Goal: Transaction & Acquisition: Purchase product/service

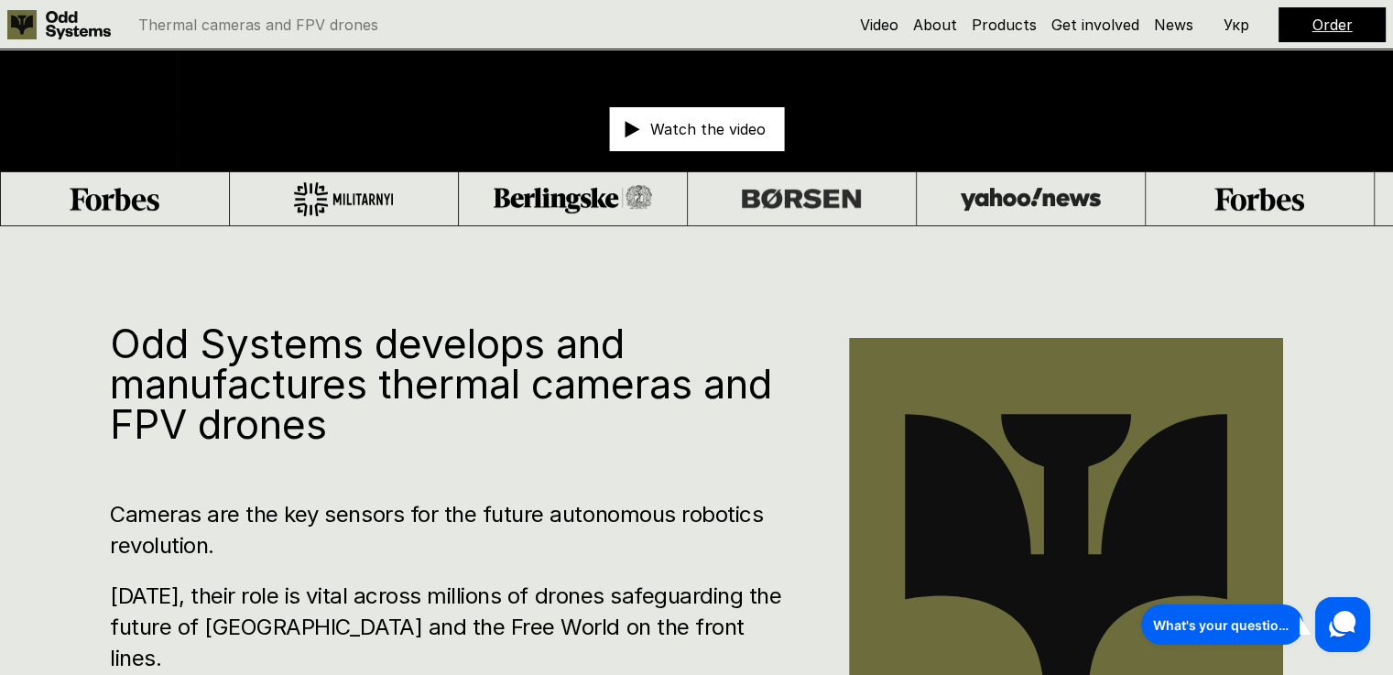
click at [1327, 25] on link "Order" at bounding box center [1332, 25] width 40 height 18
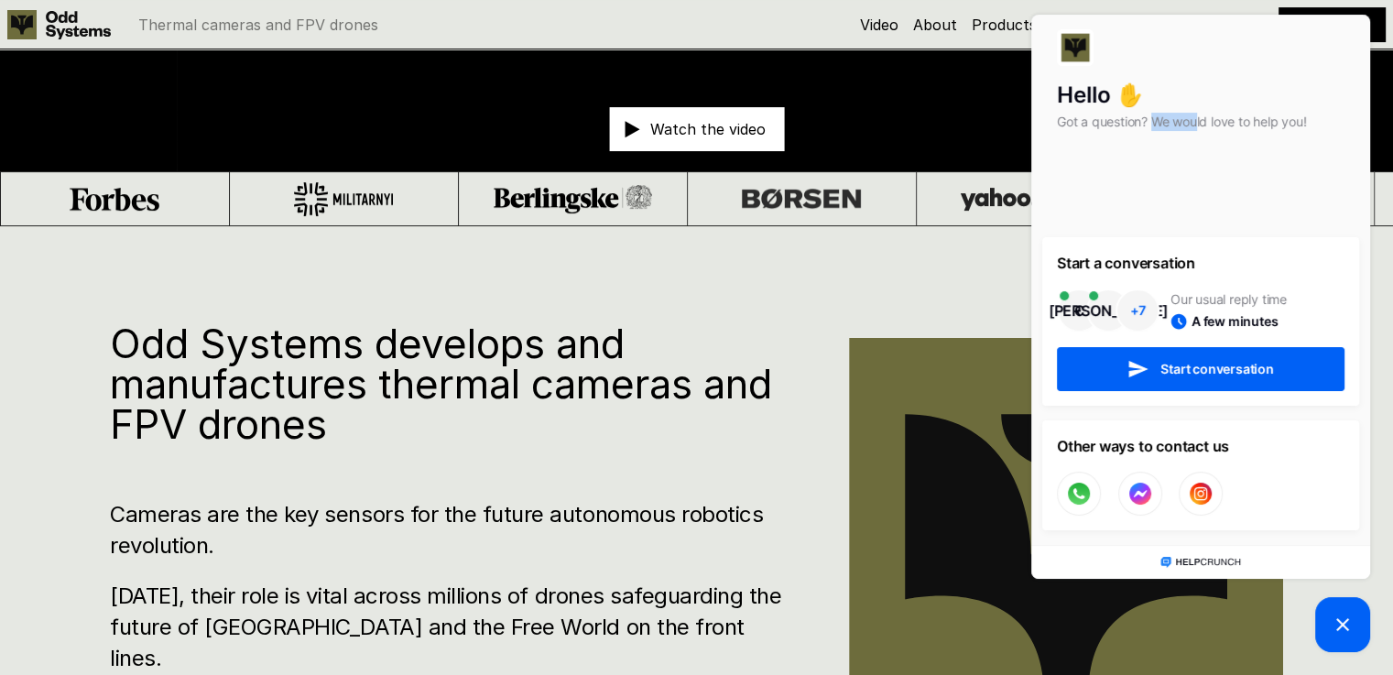
drag, startPoint x: 1196, startPoint y: 127, endPoint x: 1152, endPoint y: 130, distance: 44.0
click at [1152, 130] on p "Got a question? We would love to help you!" at bounding box center [1201, 122] width 288 height 18
click at [744, 390] on h1 "Odd Systems develops and manufactures thermal cameras and FPV drones" at bounding box center [452, 383] width 684 height 121
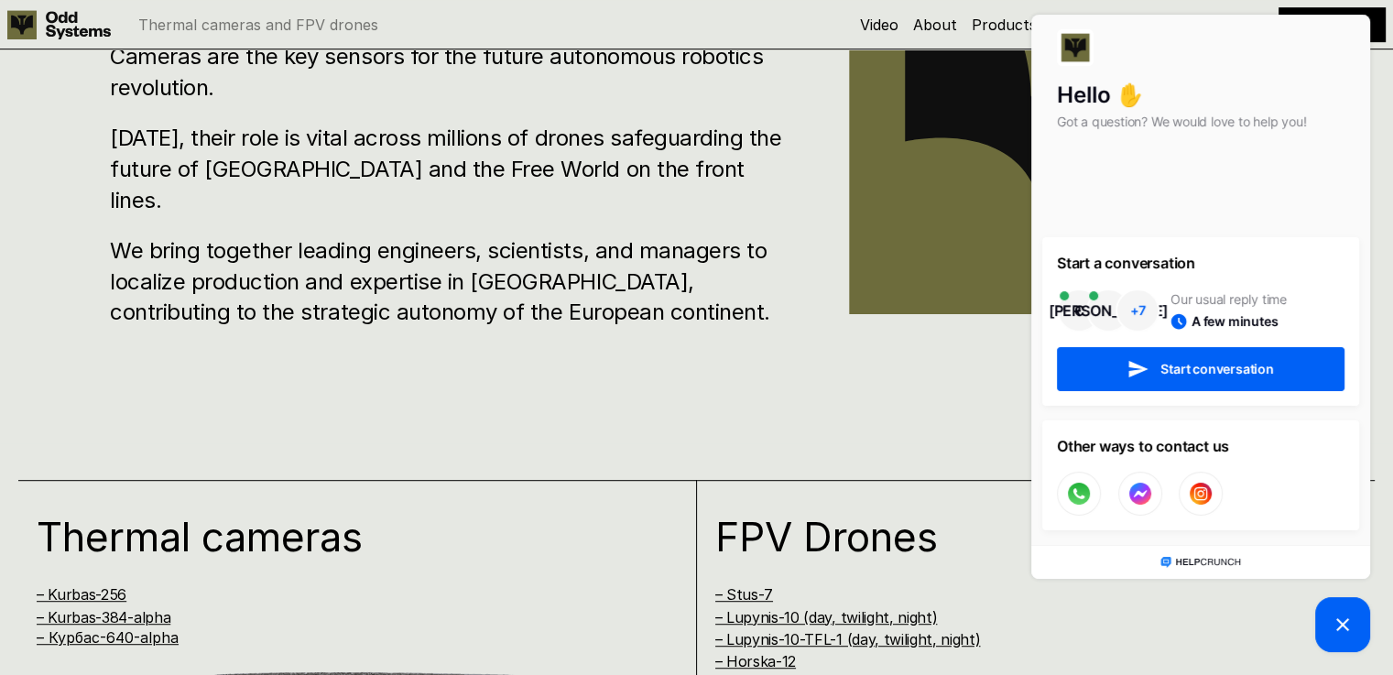
click at [527, 368] on div "Odd Systems develops and manufactures thermal cameras and FPV drones Cameras ar…" at bounding box center [696, 105] width 1393 height 675
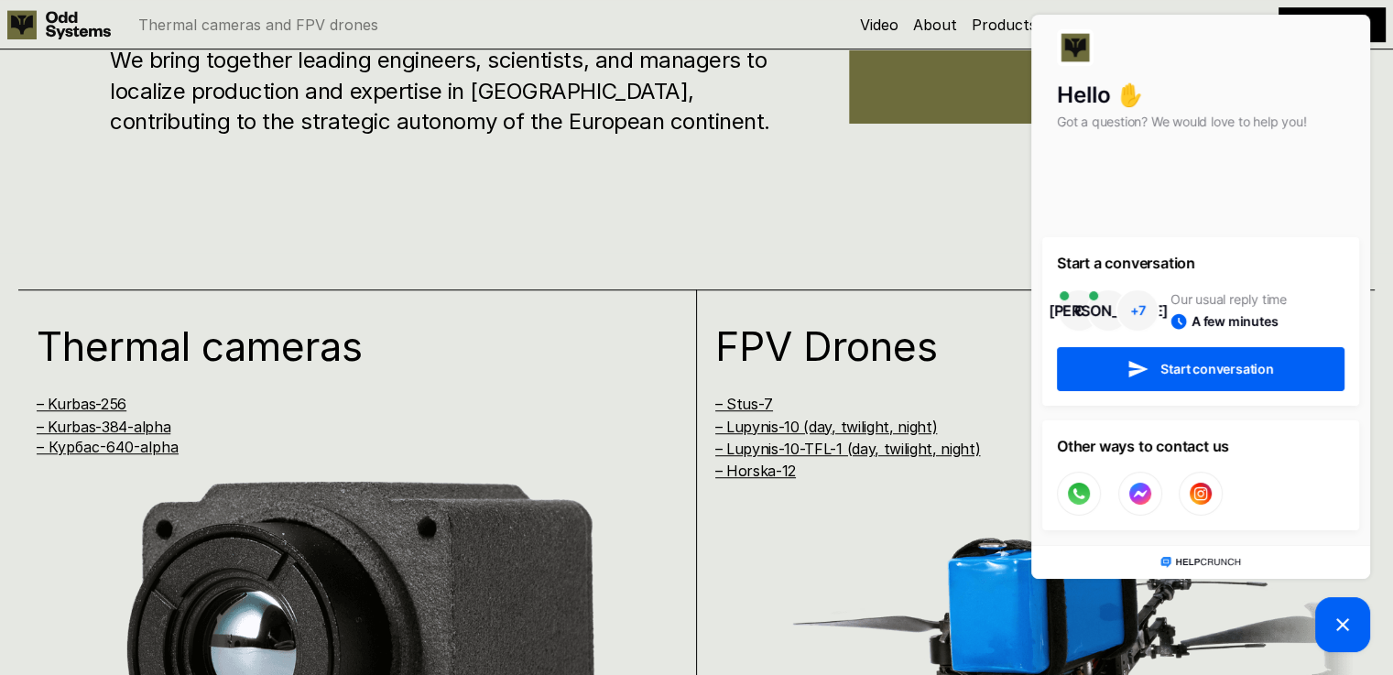
scroll to position [1679, 0]
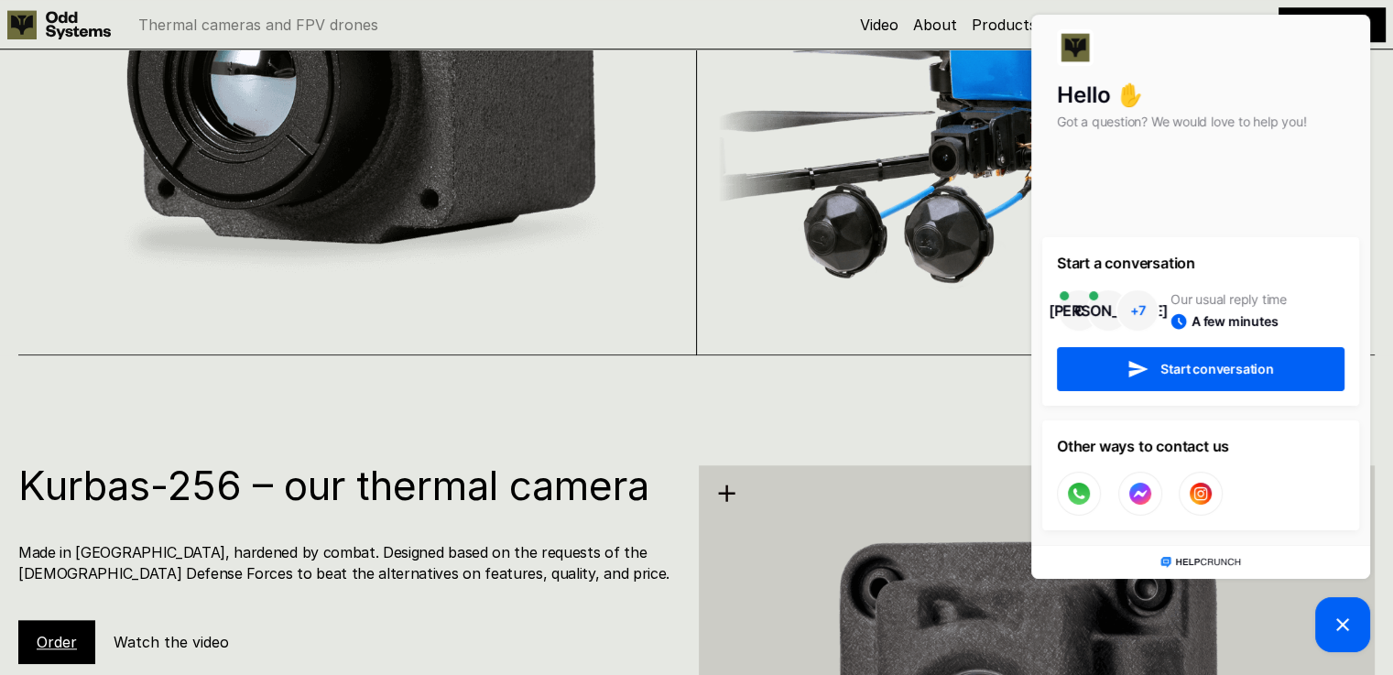
click at [225, 558] on h4 "Made in [GEOGRAPHIC_DATA], hardened by combat. Designed based on the requests o…" at bounding box center [347, 562] width 658 height 41
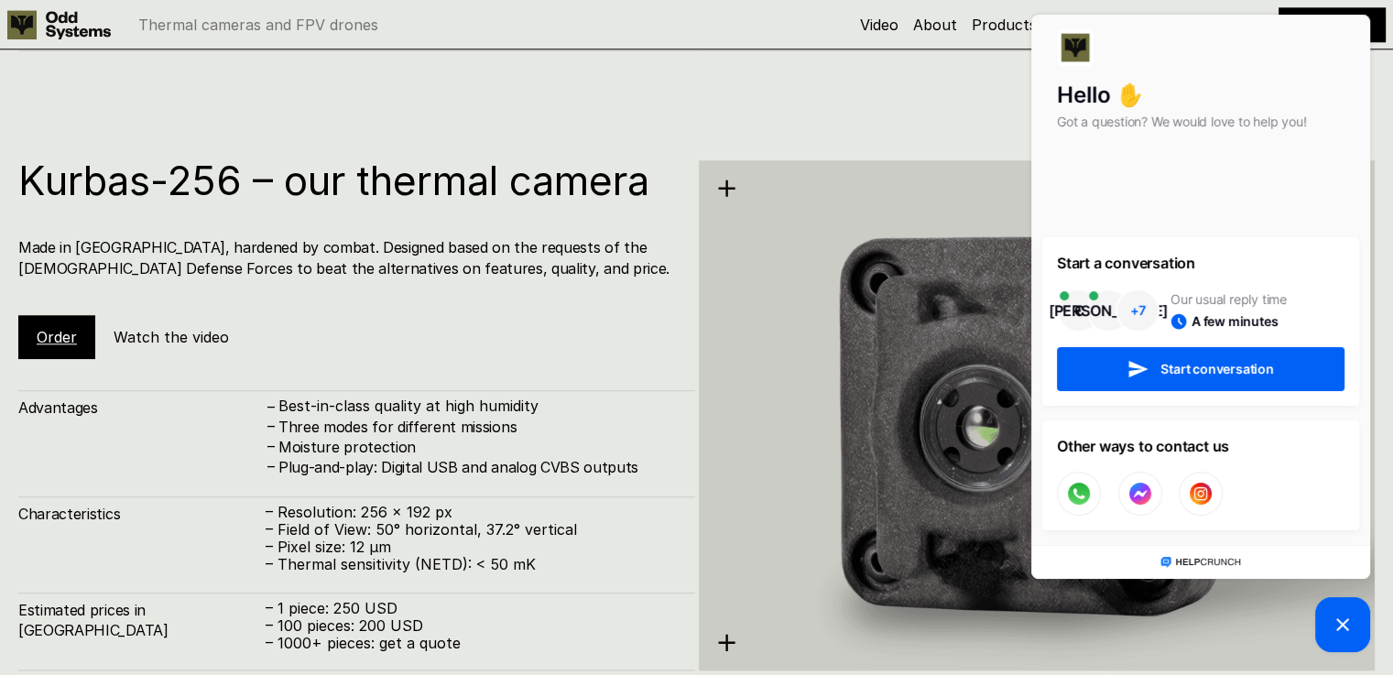
scroll to position [2136, 0]
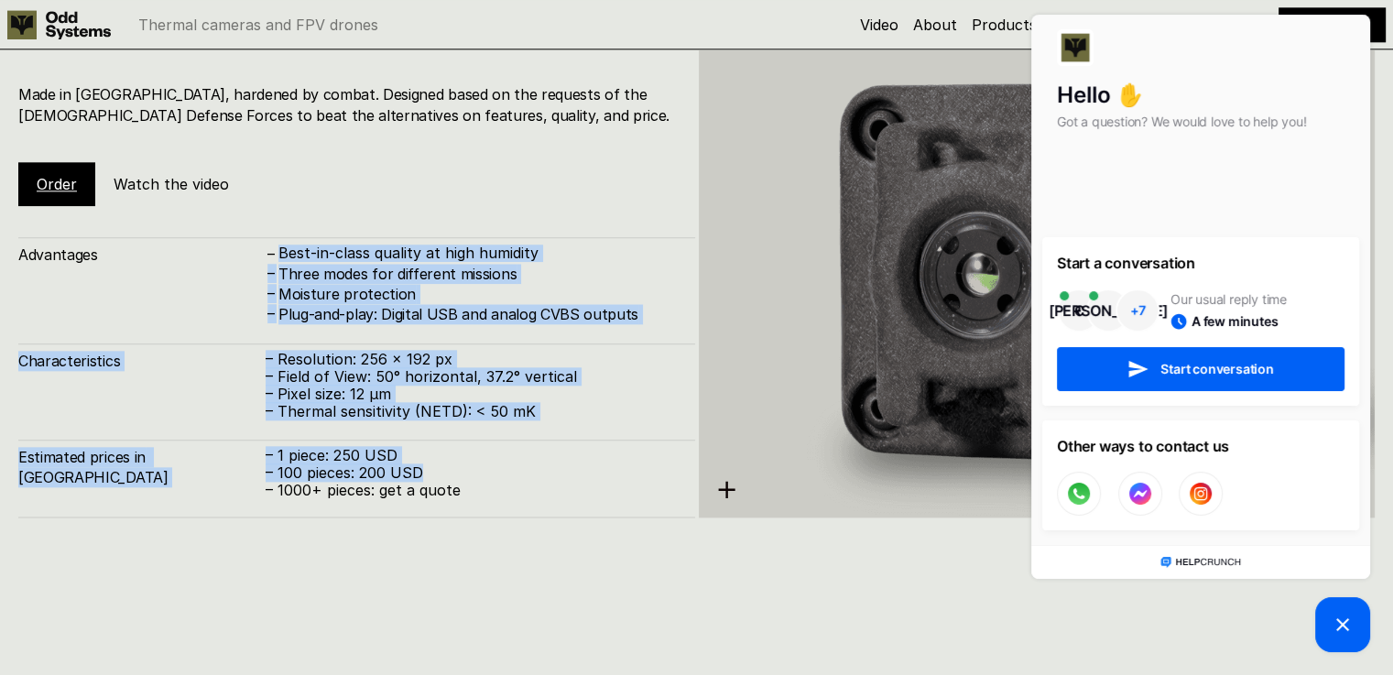
drag, startPoint x: 281, startPoint y: 263, endPoint x: 491, endPoint y: 473, distance: 296.6
click at [491, 473] on div "Advantages – Best-in-class quality at high humidity – Three modes for different…" at bounding box center [356, 377] width 677 height 281
click at [491, 473] on p "– 100 pieces: 200 USD" at bounding box center [471, 472] width 411 height 17
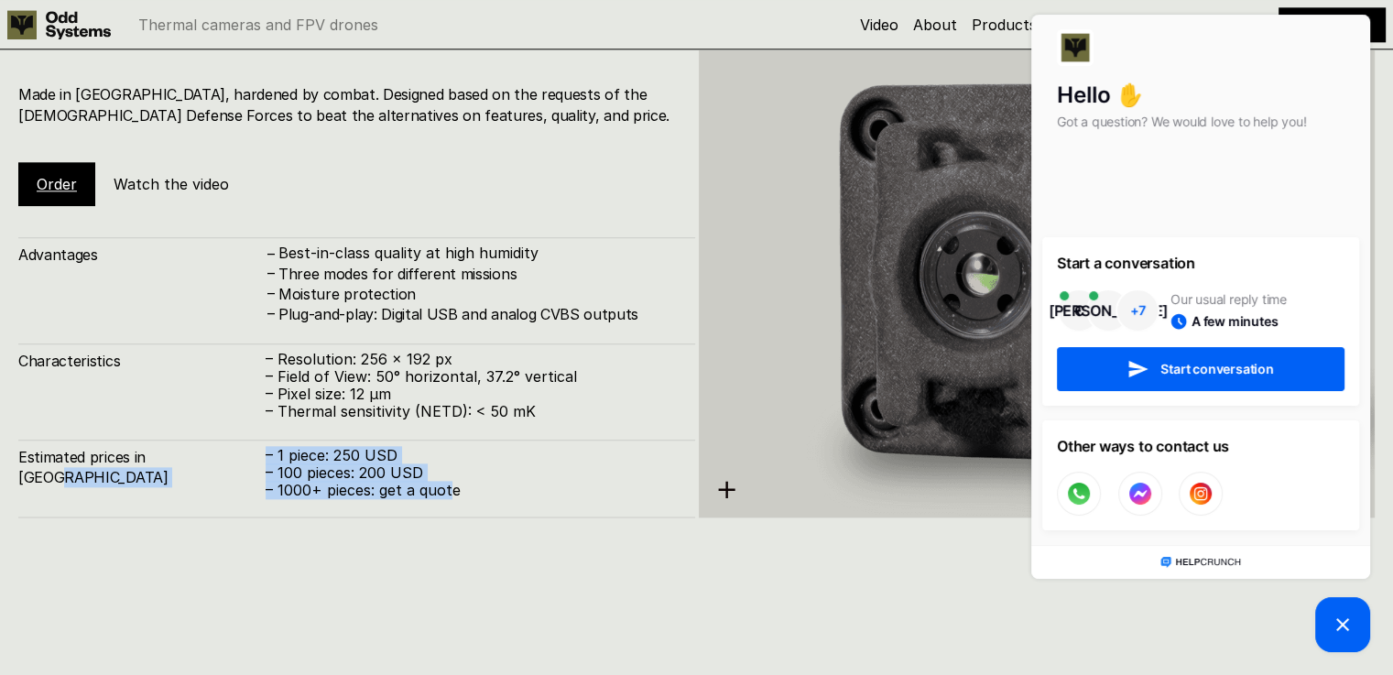
drag, startPoint x: 451, startPoint y: 506, endPoint x: 185, endPoint y: 466, distance: 269.5
click at [185, 466] on div "Estimated prices in [GEOGRAPHIC_DATA] – 1 piece: 250 USD – 100 pieces: 200 USD …" at bounding box center [356, 479] width 677 height 79
click at [185, 466] on h4 "Estimated prices in [GEOGRAPHIC_DATA]" at bounding box center [141, 467] width 247 height 41
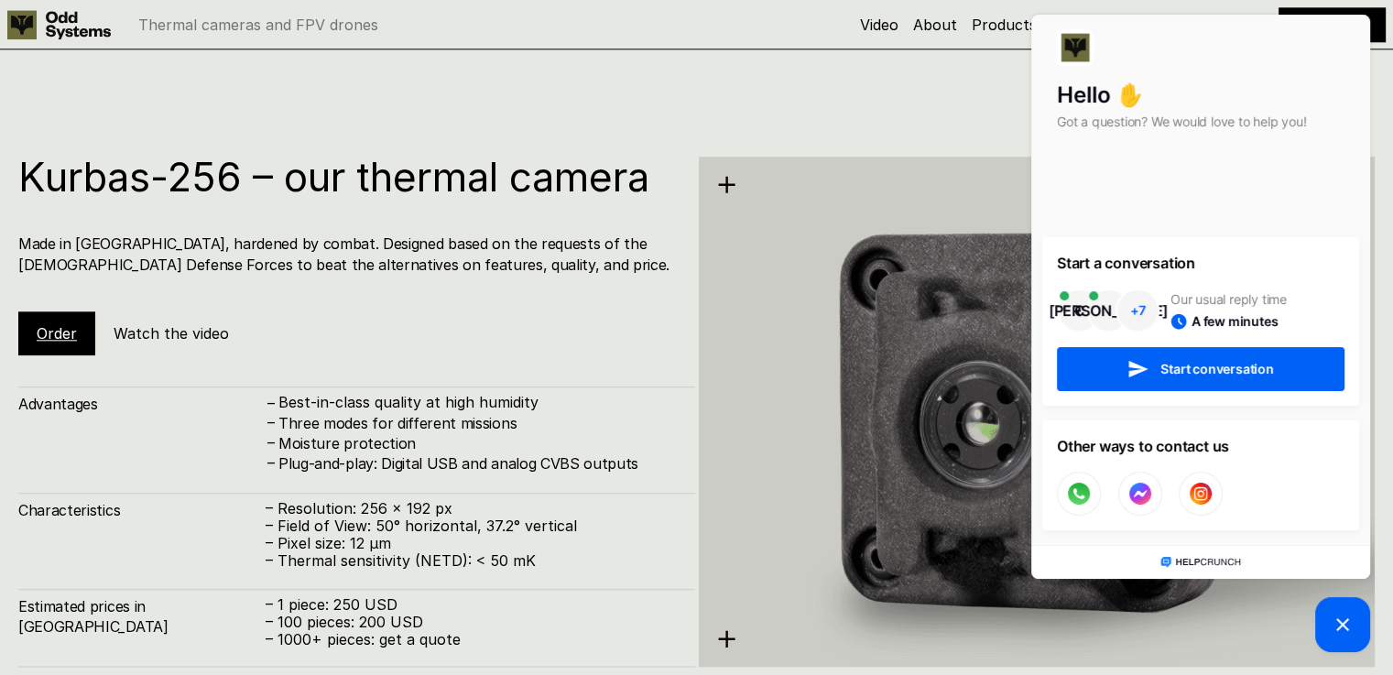
scroll to position [1984, 0]
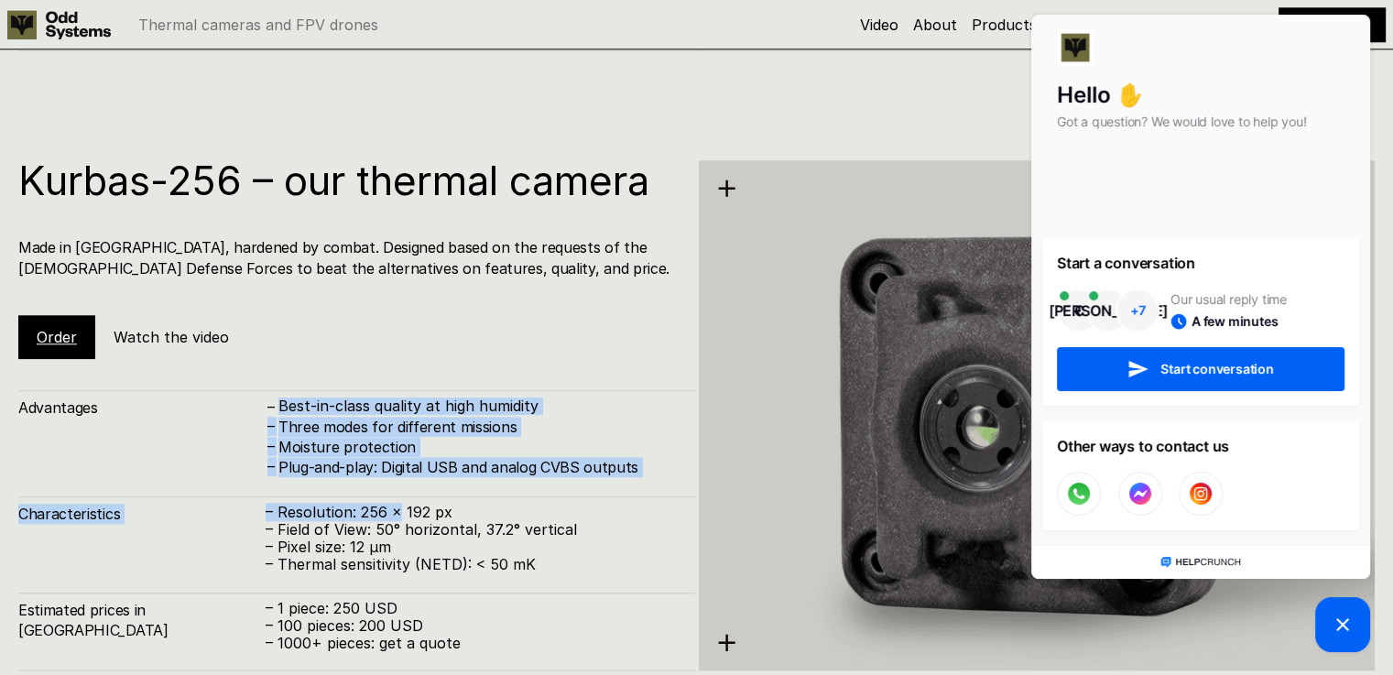
drag, startPoint x: 334, startPoint y: 478, endPoint x: 397, endPoint y: 515, distance: 73.0
click at [397, 515] on div "Advantages – Best-in-class quality at high humidity – Three modes for different…" at bounding box center [356, 530] width 677 height 281
click at [397, 515] on p "– Resolution: 256 x 192 px" at bounding box center [471, 512] width 411 height 17
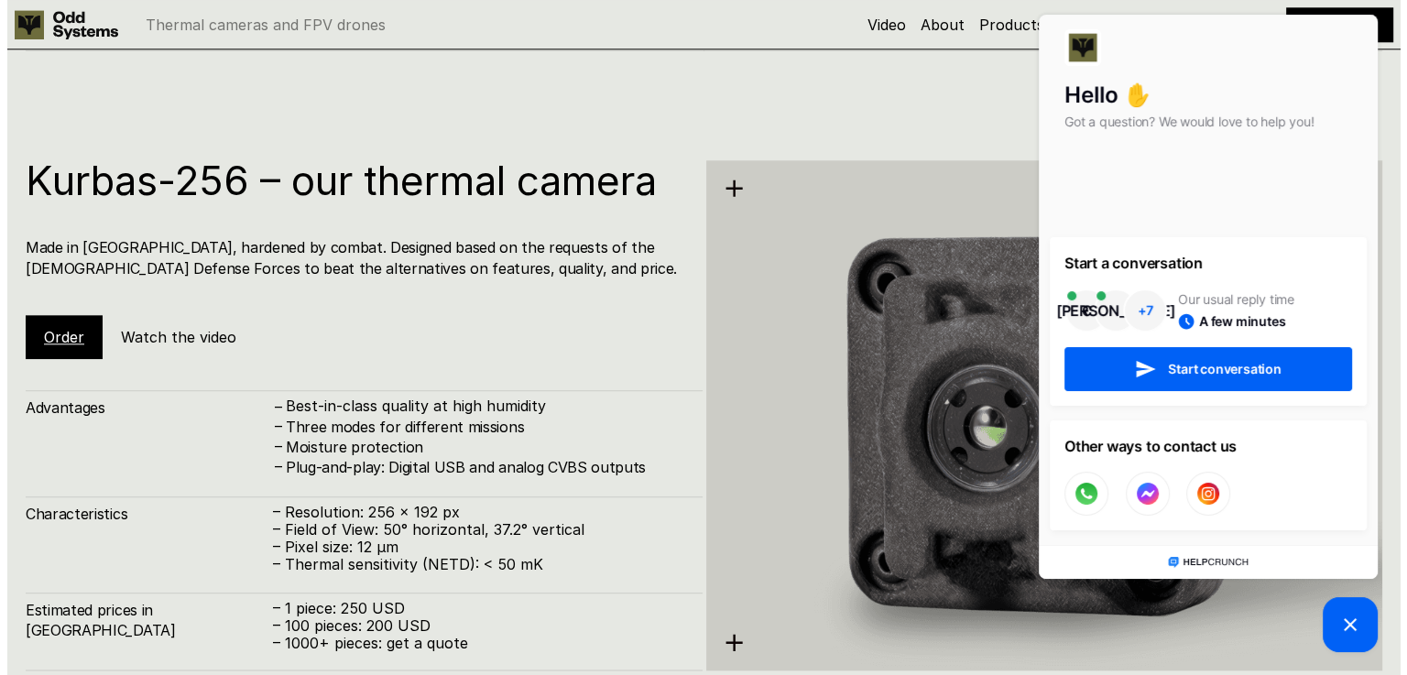
scroll to position [2136, 0]
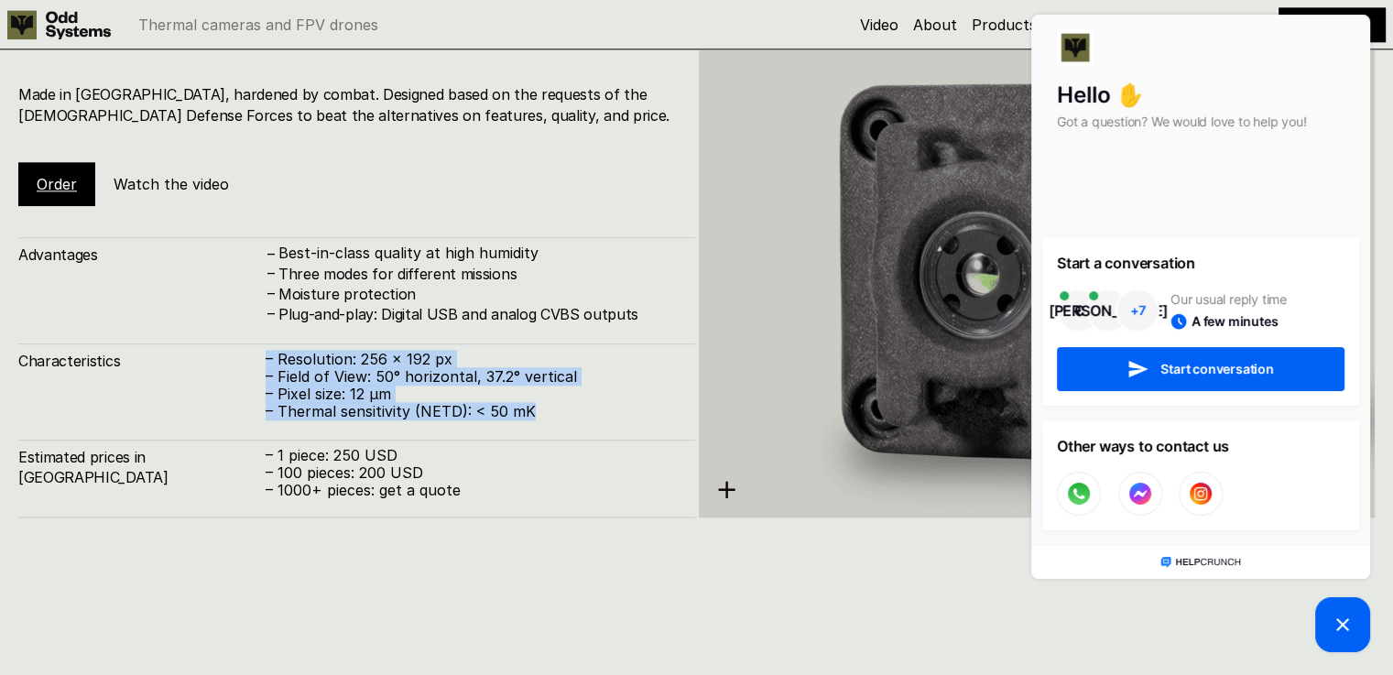
drag, startPoint x: 541, startPoint y: 413, endPoint x: 268, endPoint y: 354, distance: 279.1
click at [268, 354] on div "– Resolution: 256 x 192 px – Field of View: 50° horizontal, 37.2° vertical – Pi…" at bounding box center [471, 386] width 411 height 71
click at [268, 354] on p "– Resolution: 256 x 192 px" at bounding box center [471, 359] width 411 height 17
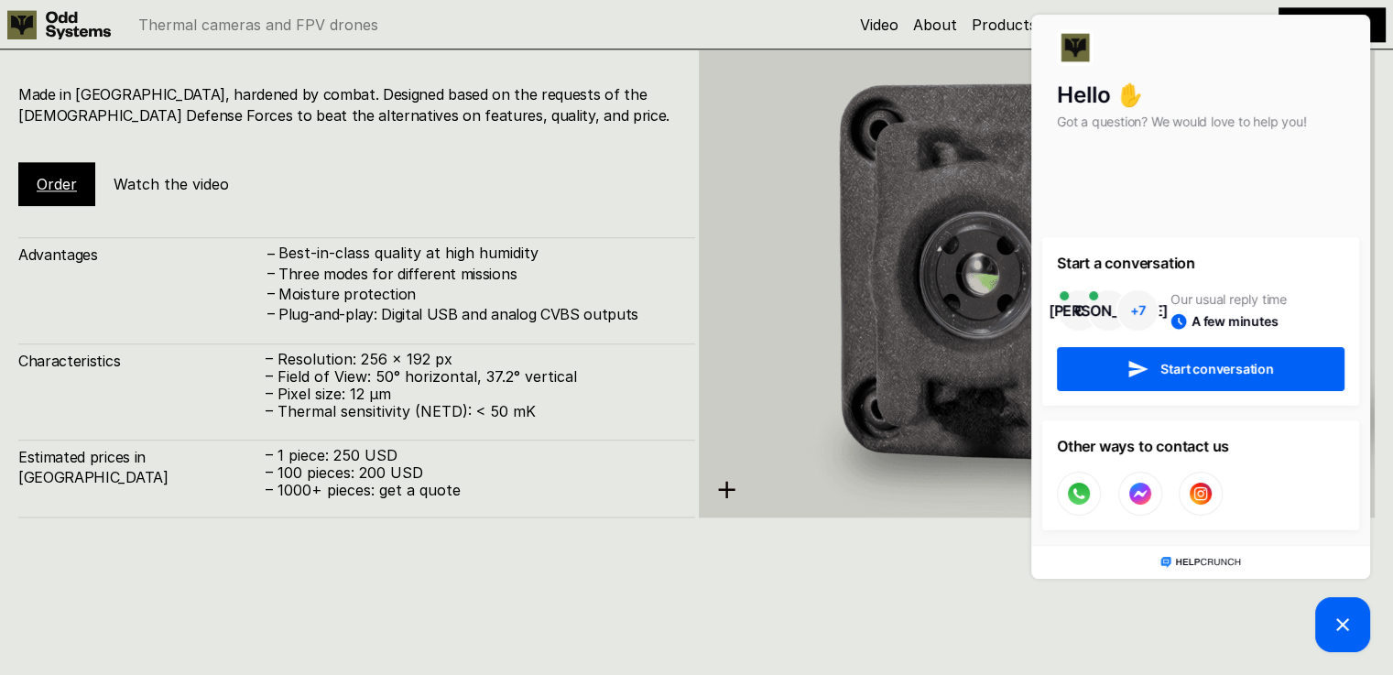
click at [53, 187] on link "Order" at bounding box center [57, 184] width 40 height 18
drag, startPoint x: 53, startPoint y: 187, endPoint x: 170, endPoint y: 175, distance: 117.8
click at [157, 178] on div "Order Watch the video" at bounding box center [144, 184] width 253 height 44
click at [170, 174] on h5 "Watch the video" at bounding box center [171, 184] width 115 height 20
